Goal: Task Accomplishment & Management: Complete application form

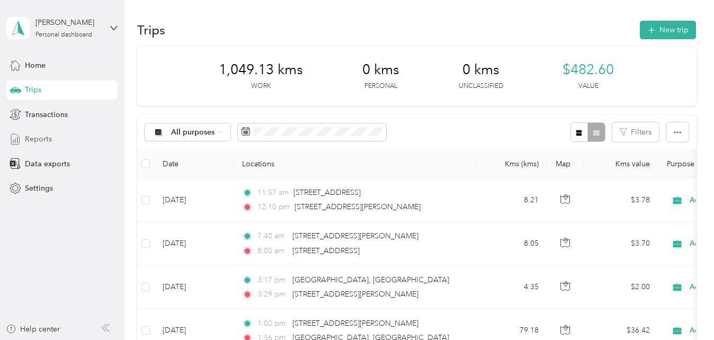
click at [48, 143] on span "Reports" at bounding box center [38, 139] width 27 height 11
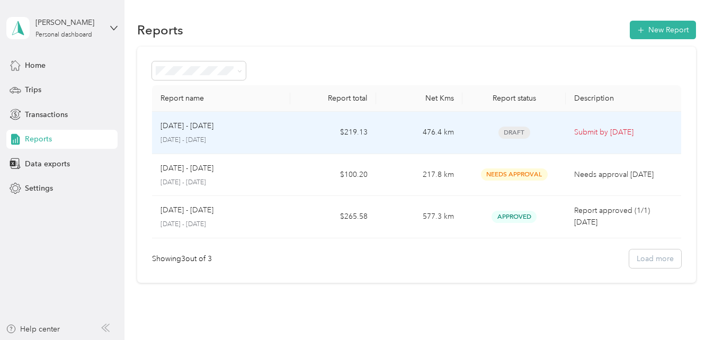
click at [277, 137] on p "[DATE] - [DATE]" at bounding box center [221, 141] width 121 height 10
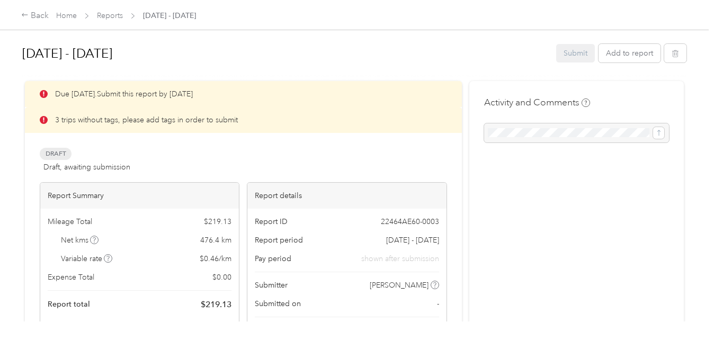
click at [173, 119] on p "3 trips without tags, please add tags in order to submit" at bounding box center [146, 119] width 183 height 11
click at [145, 120] on p "3 trips without tags, please add tags in order to submit" at bounding box center [146, 119] width 183 height 11
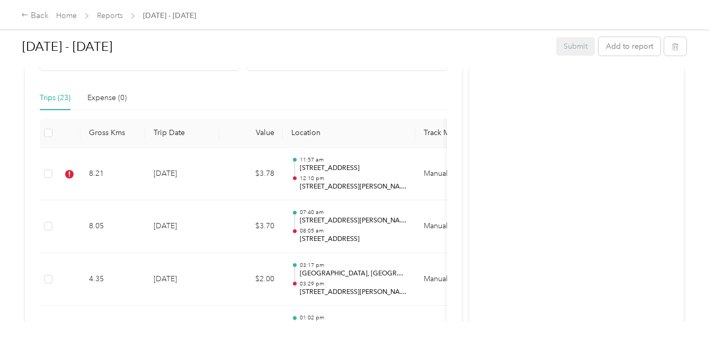
scroll to position [284, 0]
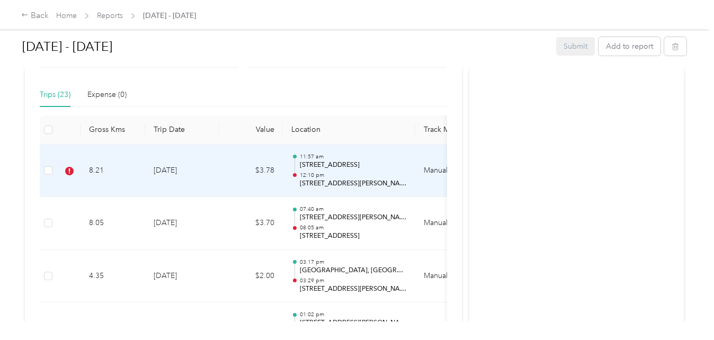
click at [204, 173] on td "[DATE]" at bounding box center [182, 171] width 74 height 53
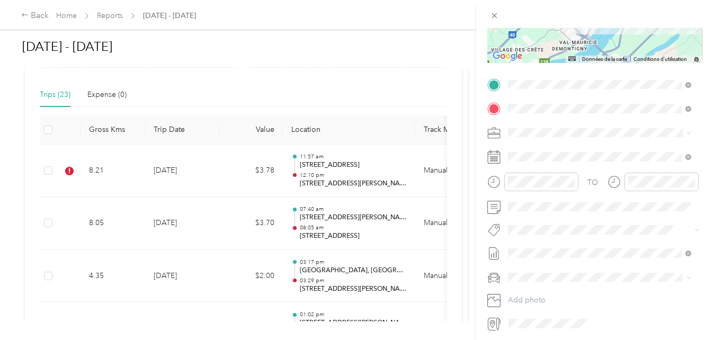
scroll to position [216, 0]
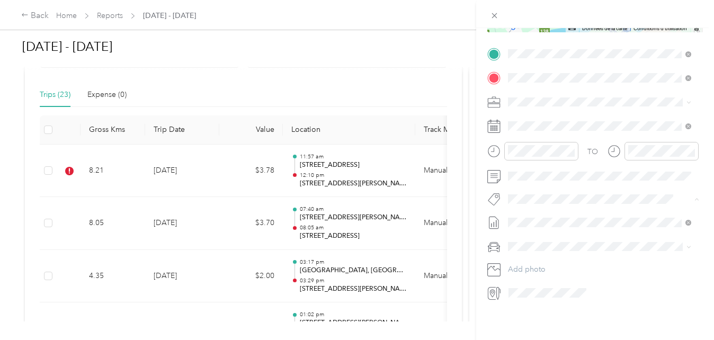
click at [536, 247] on span "Fab Team - R" at bounding box center [538, 251] width 38 height 10
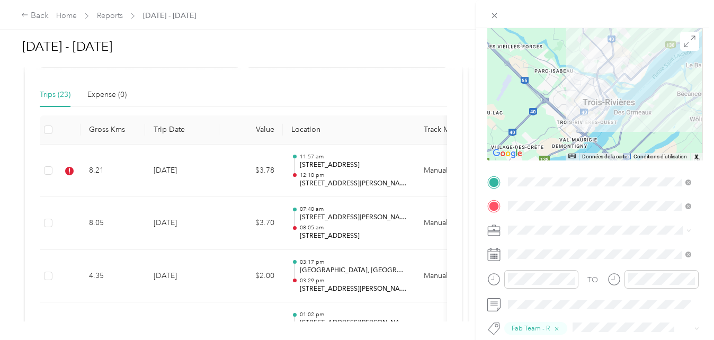
scroll to position [0, 0]
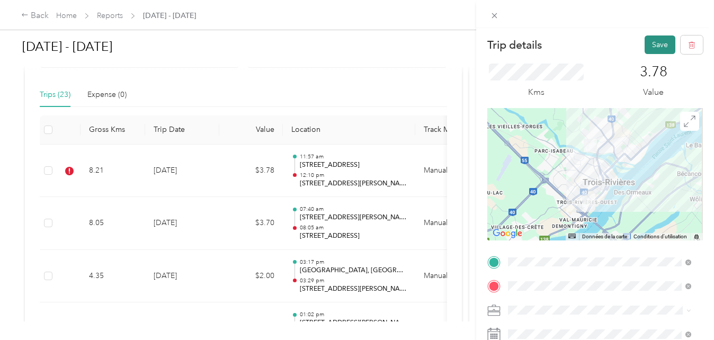
click at [650, 42] on button "Save" at bounding box center [660, 45] width 31 height 19
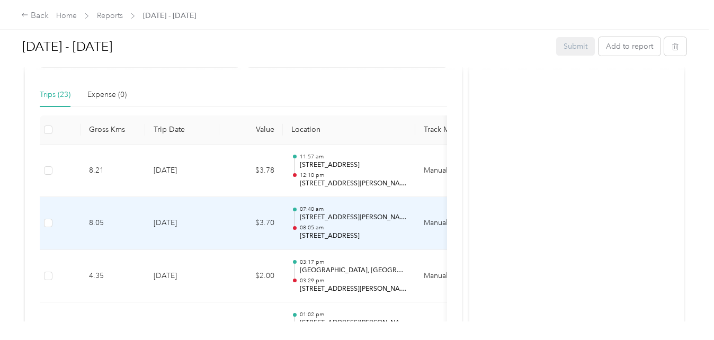
click at [221, 226] on td "$3.70" at bounding box center [251, 223] width 64 height 53
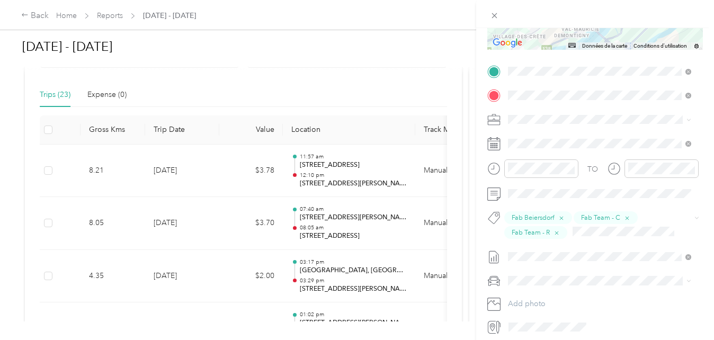
scroll to position [193, 0]
click at [140, 268] on div "Trip details Save This trip cannot be edited because it is either under review,…" at bounding box center [357, 170] width 714 height 340
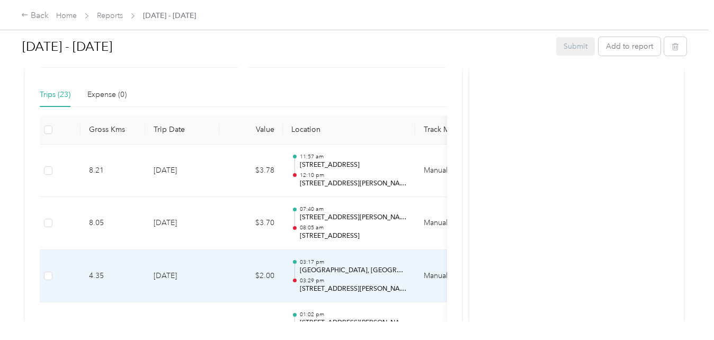
click at [189, 277] on td "[DATE]" at bounding box center [182, 276] width 74 height 53
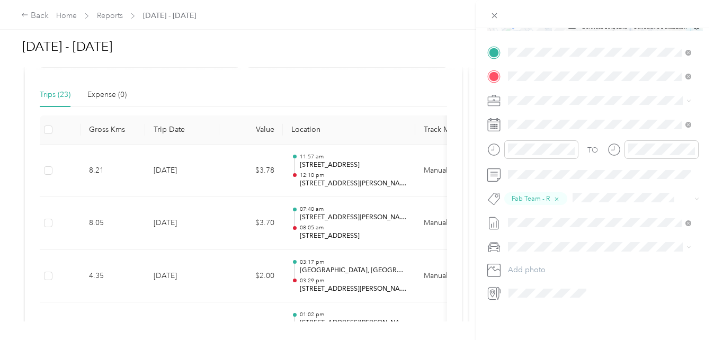
scroll to position [216, 0]
click at [414, 94] on div "Trip details Save This trip cannot be edited because it is either under review,…" at bounding box center [357, 170] width 714 height 340
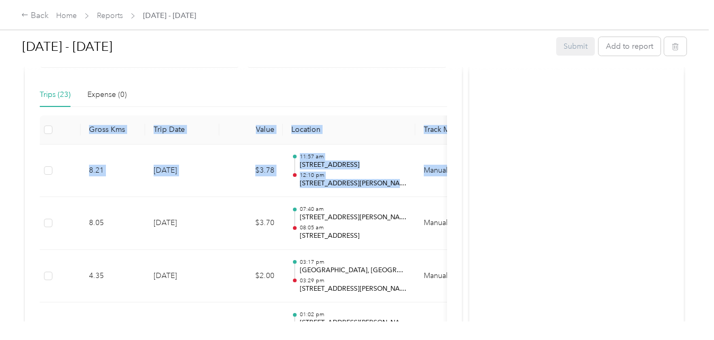
drag, startPoint x: 463, startPoint y: 105, endPoint x: 463, endPoint y: 150, distance: 45.0
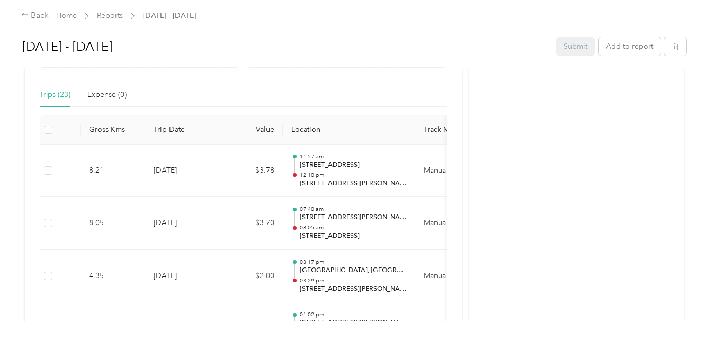
drag, startPoint x: 463, startPoint y: 150, endPoint x: 457, endPoint y: 229, distance: 79.7
drag, startPoint x: 464, startPoint y: 232, endPoint x: 467, endPoint y: 276, distance: 44.1
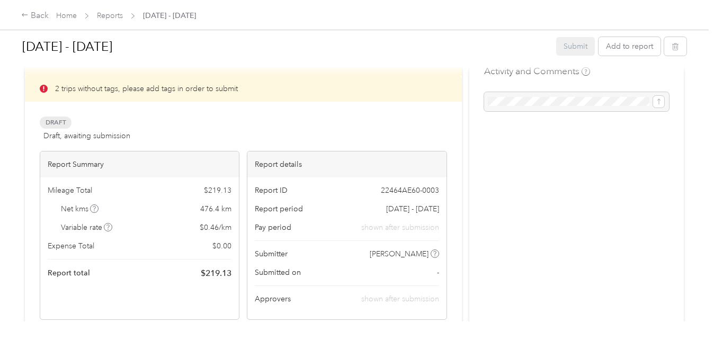
scroll to position [0, 0]
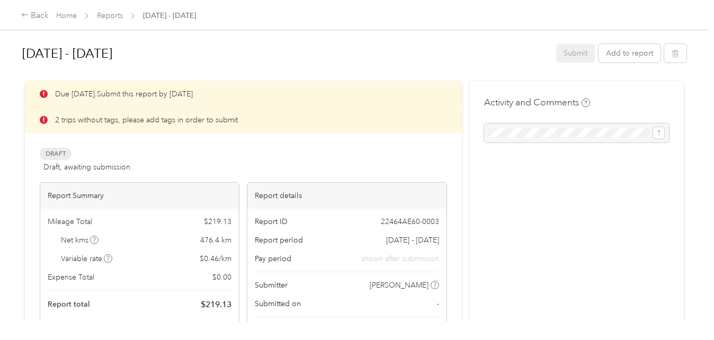
click at [65, 152] on span "Draft" at bounding box center [56, 154] width 32 height 12
click at [80, 124] on p "2 trips without tags, please add tags in order to submit" at bounding box center [146, 119] width 183 height 11
click at [99, 87] on div "Due [DATE]. Submit this report by [DATE]" at bounding box center [243, 94] width 437 height 26
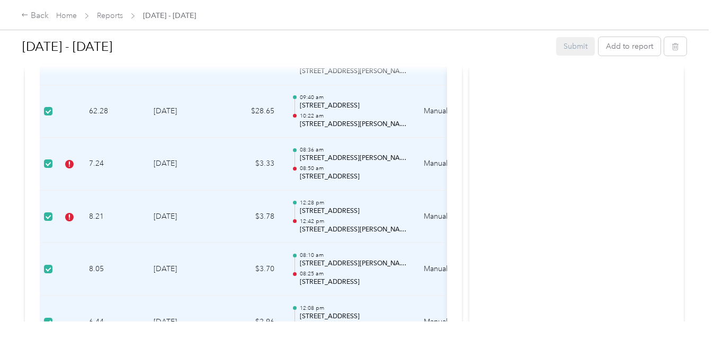
scroll to position [1078, 0]
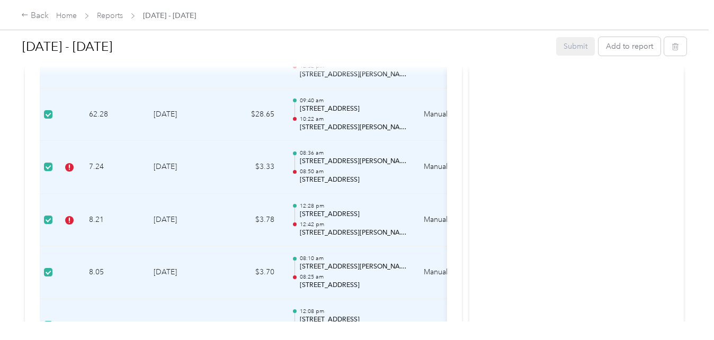
click at [269, 169] on td "$3.33" at bounding box center [251, 167] width 64 height 53
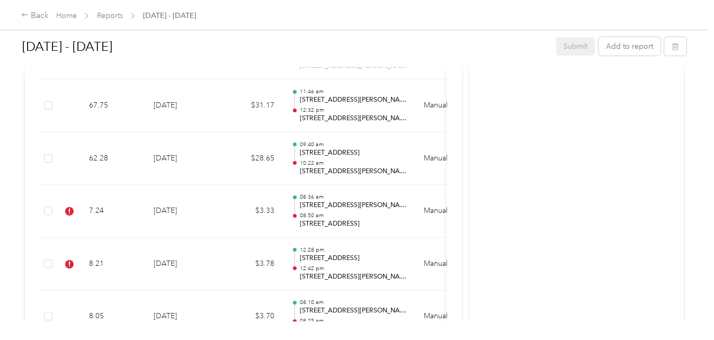
scroll to position [1059, 0]
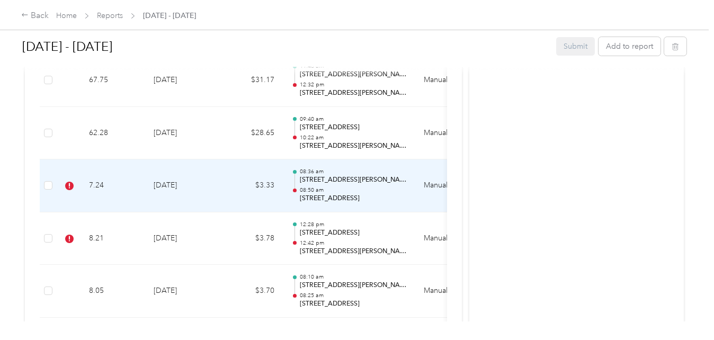
click at [212, 189] on td "[DATE]" at bounding box center [182, 186] width 74 height 53
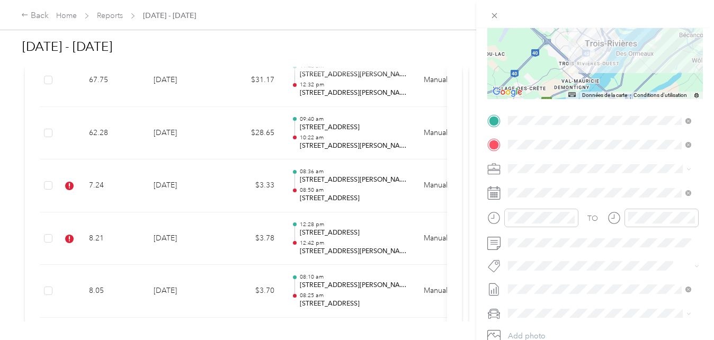
scroll to position [145, 0]
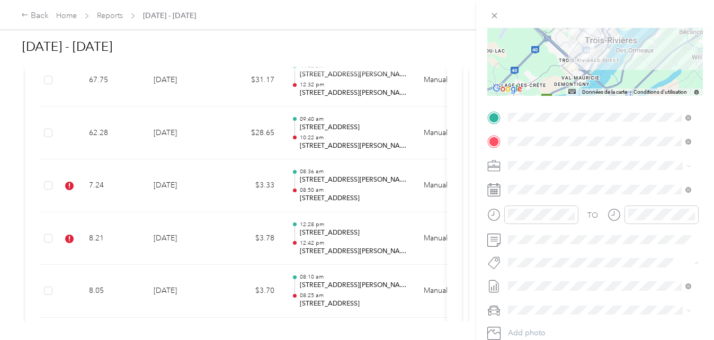
click at [550, 277] on span "Fab Beiersdorf" at bounding box center [540, 282] width 43 height 10
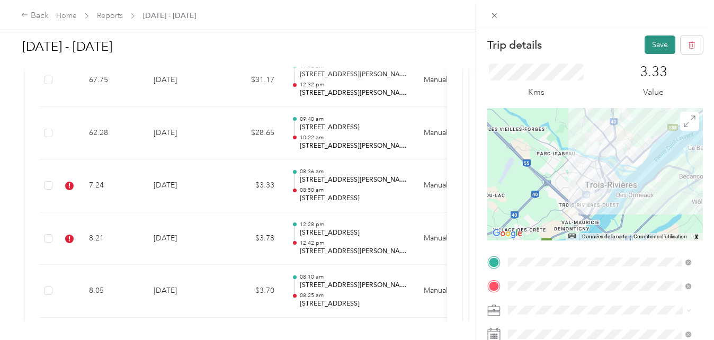
click at [656, 49] on button "Save" at bounding box center [660, 45] width 31 height 19
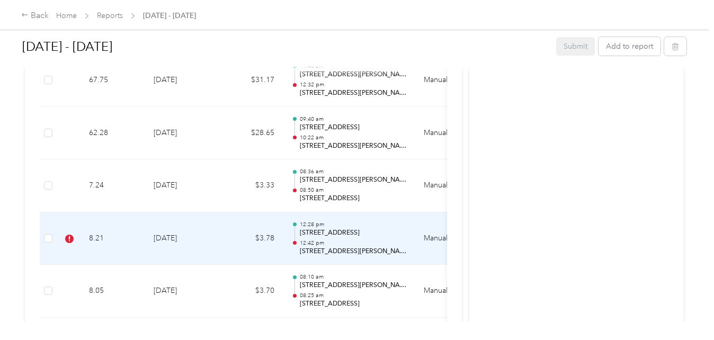
click at [207, 235] on td "[DATE]" at bounding box center [182, 239] width 74 height 53
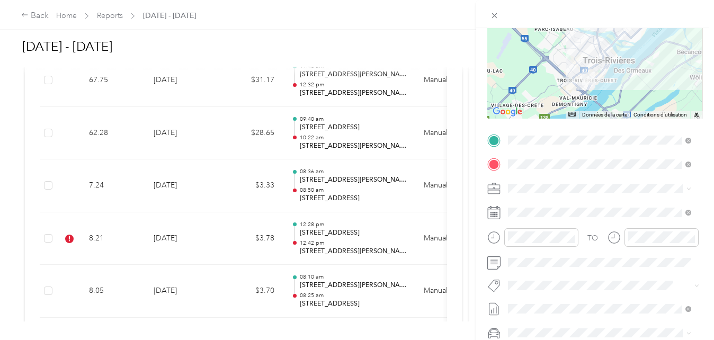
scroll to position [128, 0]
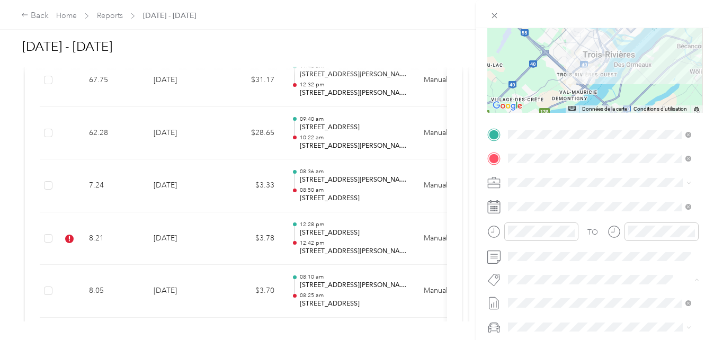
click at [551, 264] on span "Fab Team - R" at bounding box center [538, 261] width 38 height 10
click at [547, 243] on span "Fab Team - C" at bounding box center [538, 241] width 39 height 10
click at [551, 217] on span "Fab Beiersdorf" at bounding box center [540, 221] width 43 height 10
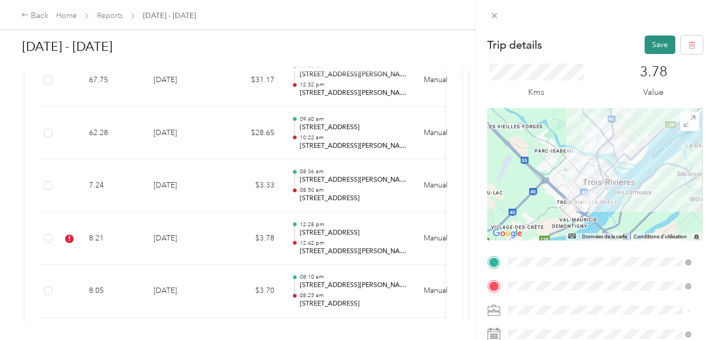
click at [651, 47] on button "Save" at bounding box center [660, 45] width 31 height 19
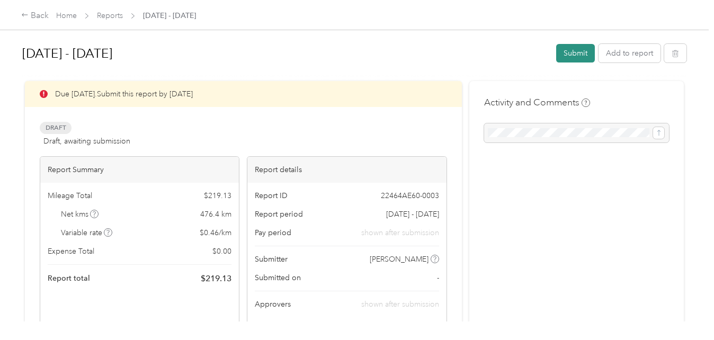
click at [567, 51] on button "Submit" at bounding box center [575, 53] width 39 height 19
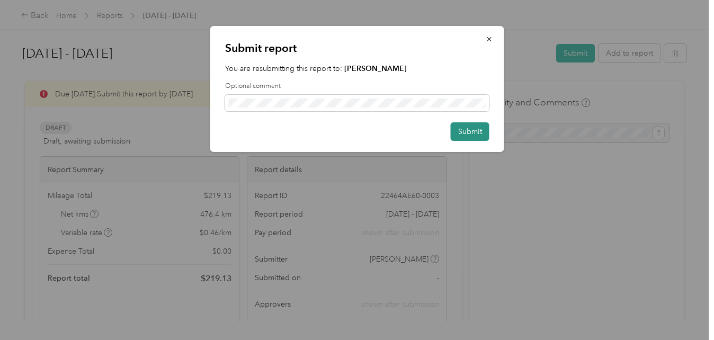
click at [457, 131] on button "Submit" at bounding box center [470, 131] width 39 height 19
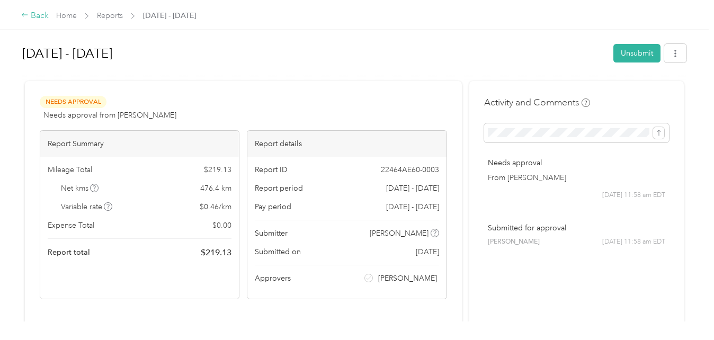
click at [36, 17] on div "Back" at bounding box center [35, 16] width 28 height 13
